Goal: Navigation & Orientation: Find specific page/section

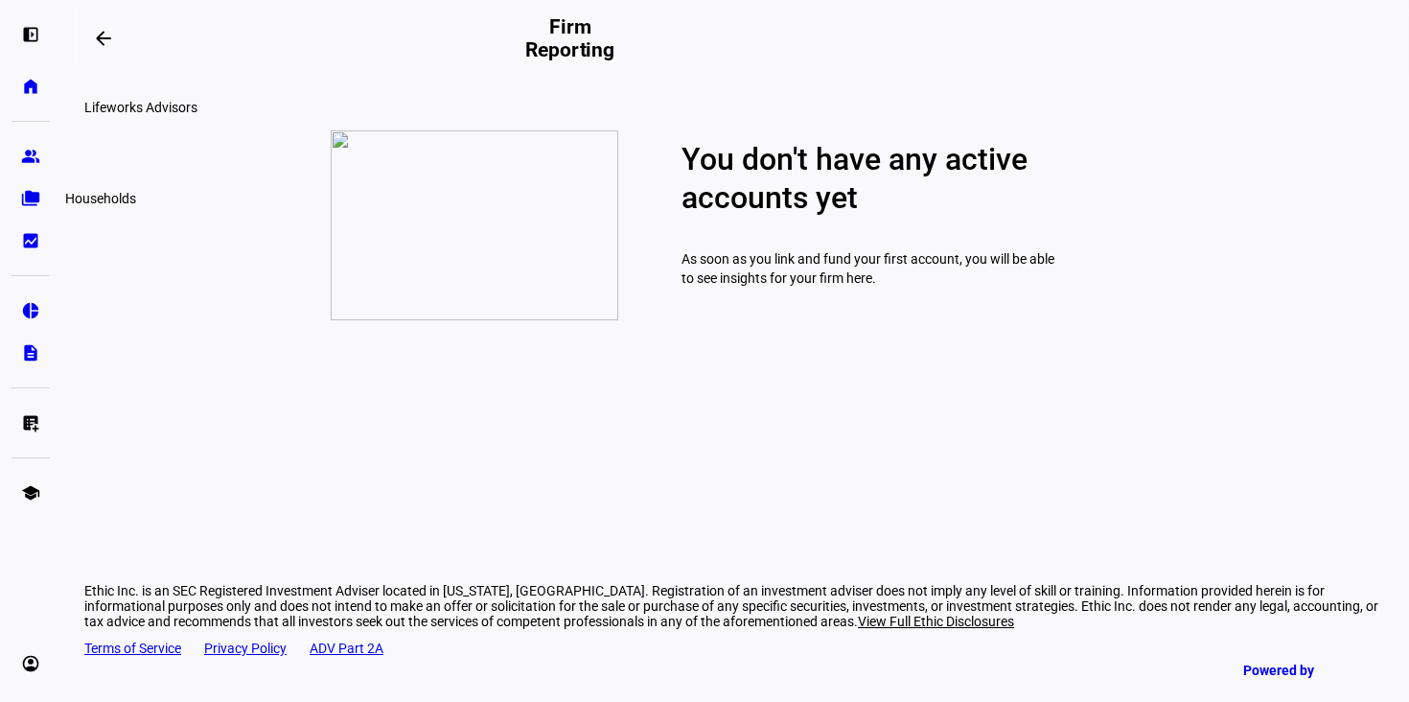
click at [27, 204] on eth-mat-symbol "folder_copy" at bounding box center [30, 198] width 19 height 19
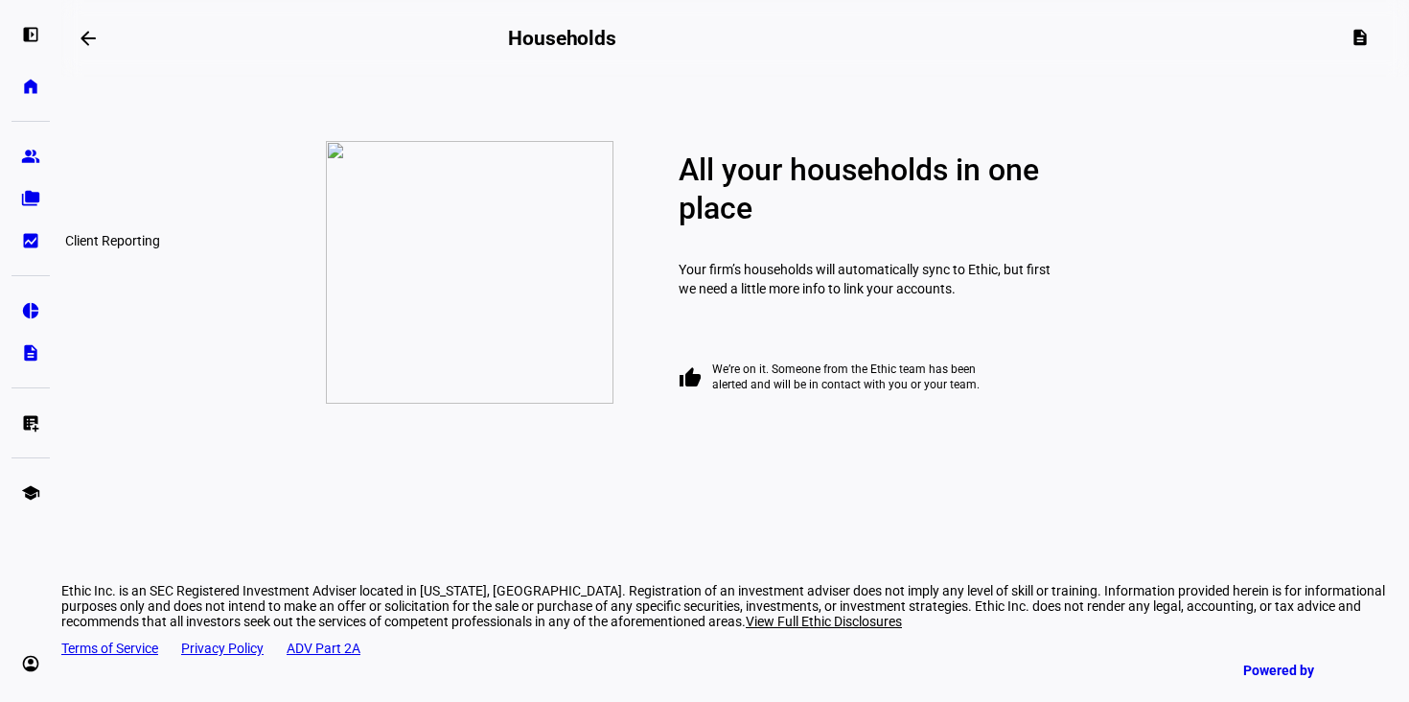
click at [30, 243] on eth-mat-symbol "bid_landscape" at bounding box center [30, 240] width 19 height 19
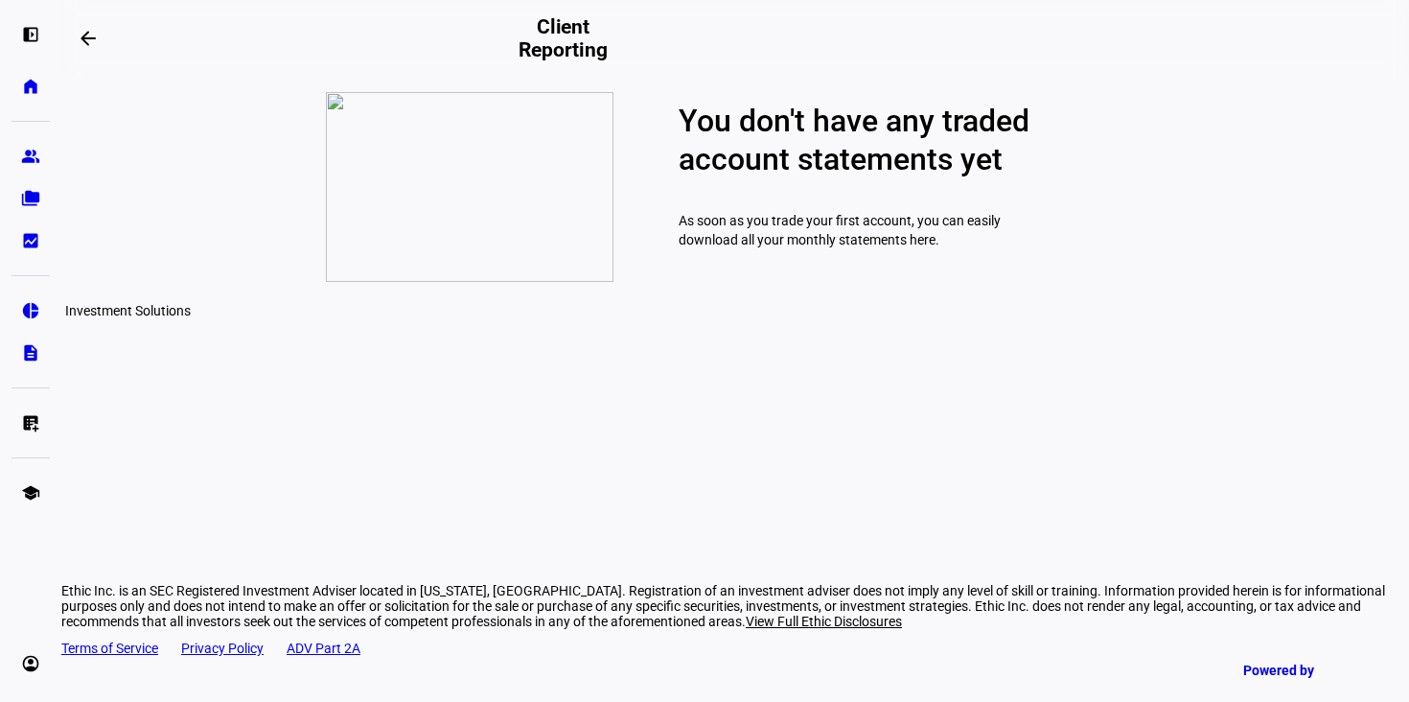
click at [34, 307] on eth-mat-symbol "pie_chart" at bounding box center [30, 310] width 19 height 19
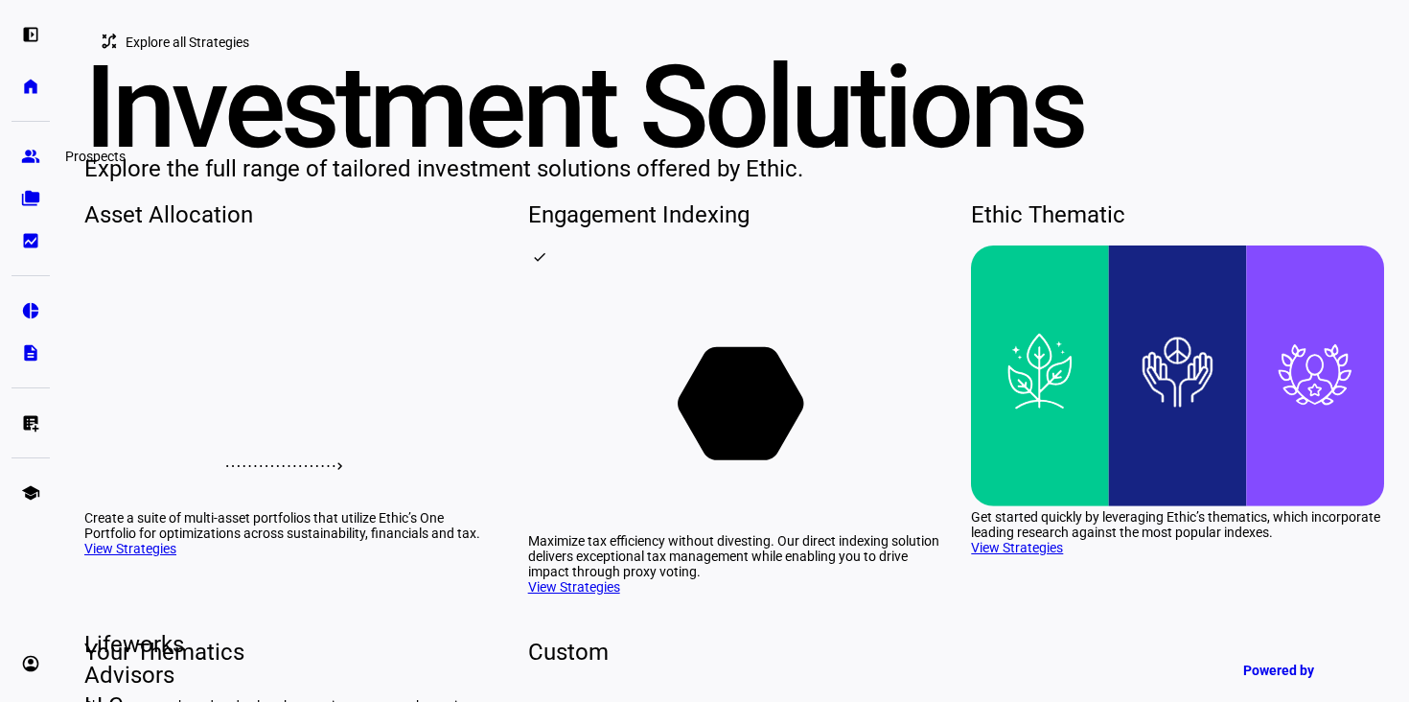
click at [32, 155] on eth-mat-symbol "group" at bounding box center [30, 156] width 19 height 19
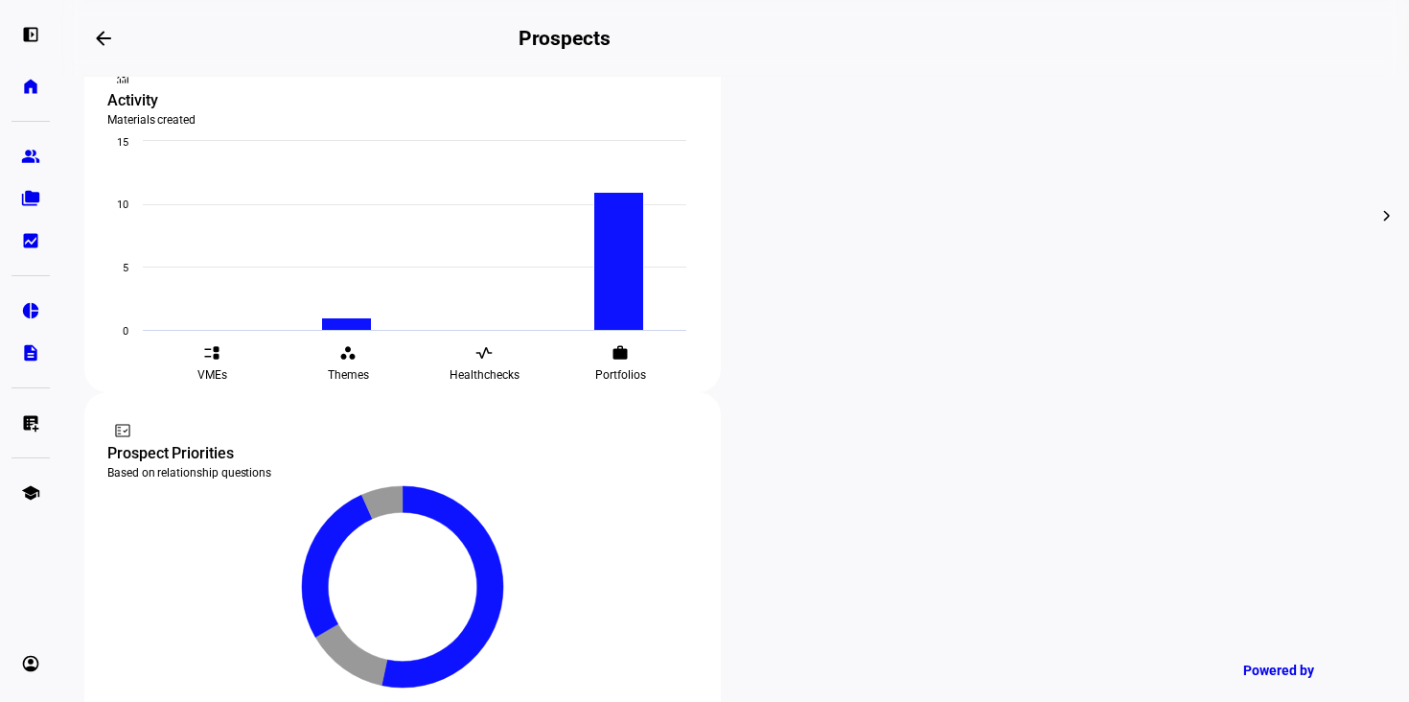
scroll to position [767, 0]
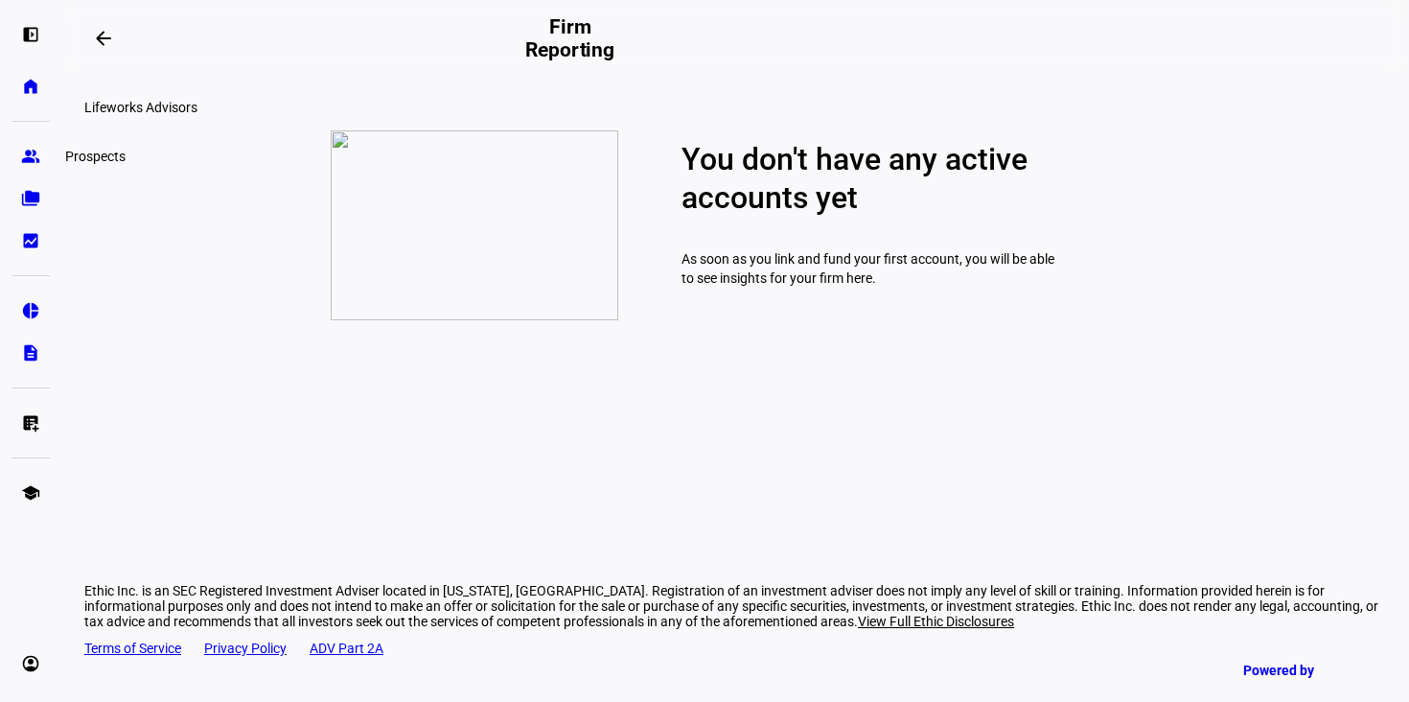
click at [24, 154] on eth-mat-symbol "group" at bounding box center [30, 156] width 19 height 19
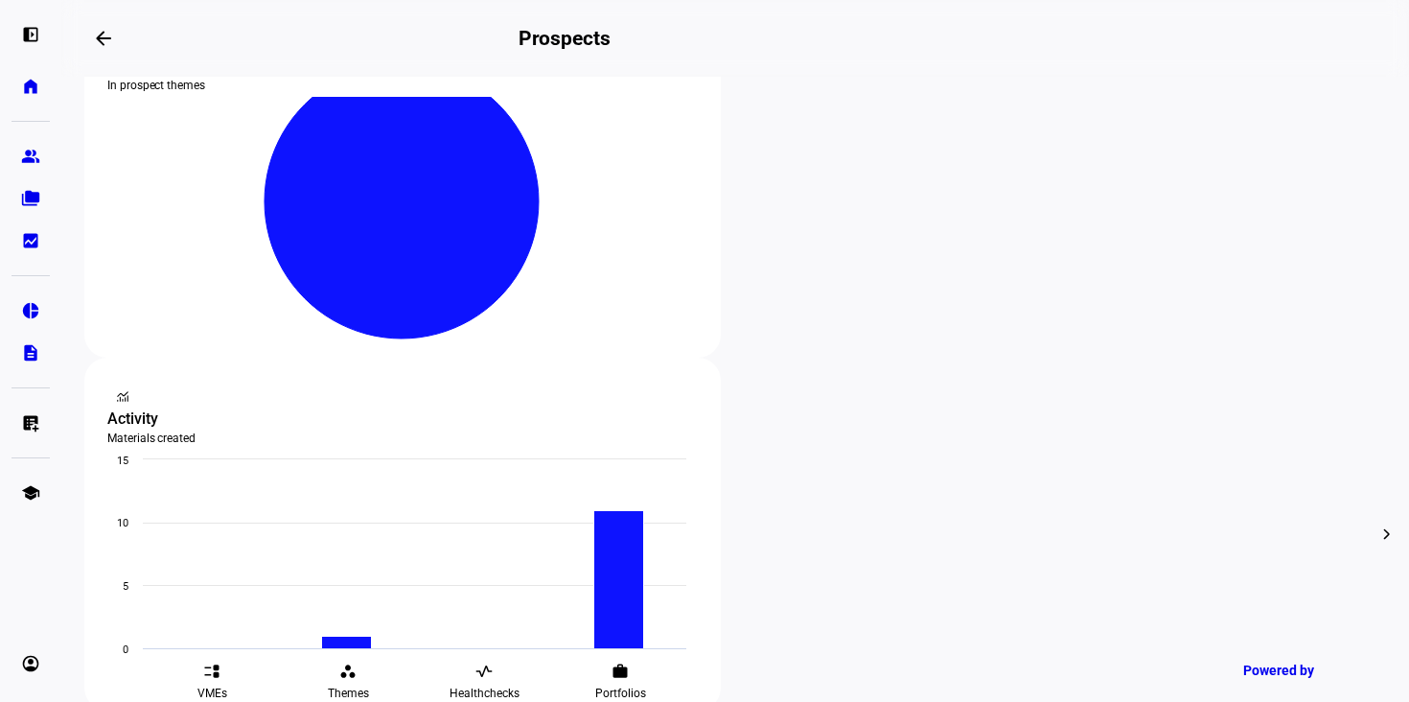
scroll to position [442, 0]
